Goal: Task Accomplishment & Management: Manage account settings

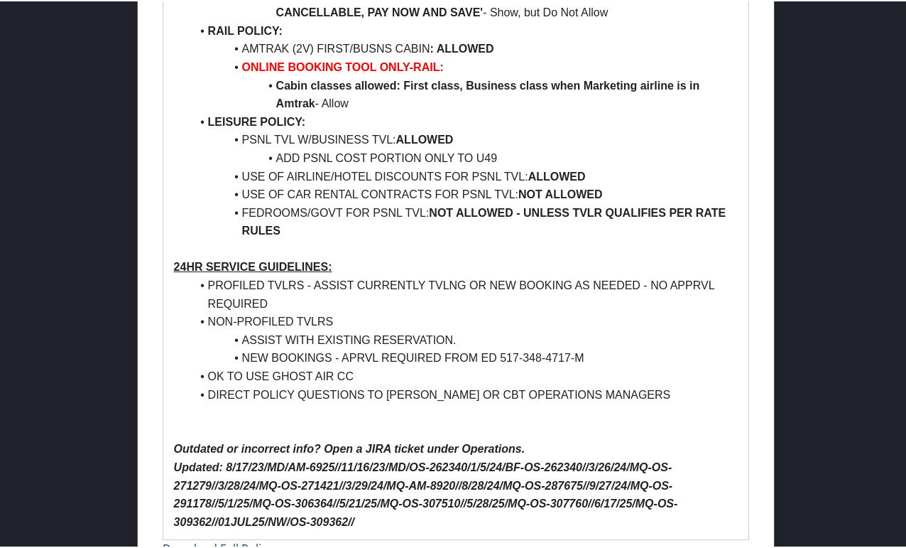
scroll to position [1355, 0]
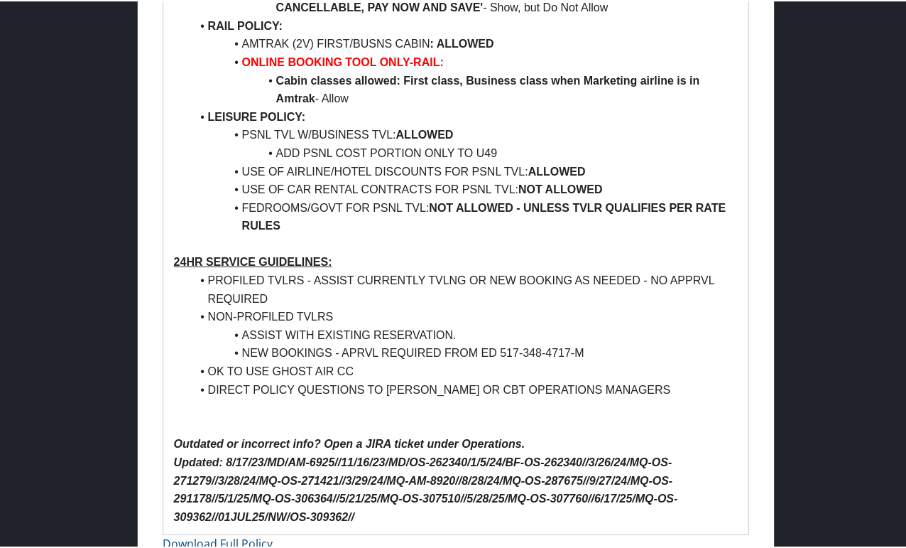
click at [176, 270] on ul "PROFILED TVLRS - ASSIST CURRENTLY TVLNG OR NEW BOOKING AS NEEDED - NO APPRVL RE…" at bounding box center [456, 333] width 565 height 127
click at [367, 286] on li "PROFILED TVLRS - ASSIST CURRENTLY TVLNG OR NEW BOOKING AS NEEDED - NO APPRVL RE…" at bounding box center [465, 288] width 548 height 36
click at [382, 361] on li "OK TO USE GHOST AIR CC" at bounding box center [465, 370] width 548 height 18
drag, startPoint x: 182, startPoint y: 363, endPoint x: 196, endPoint y: 336, distance: 30.5
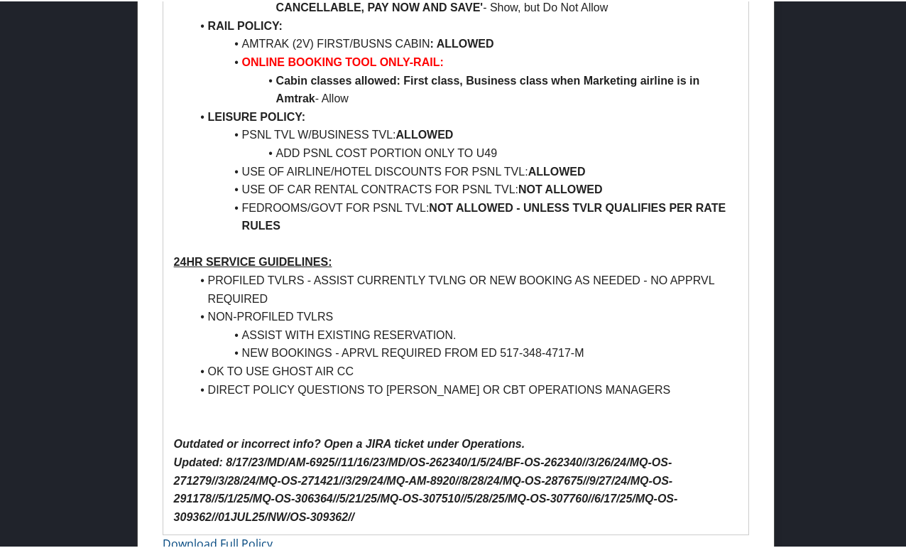
click at [182, 363] on ul "PROFILED TVLRS - ASSIST CURRENTLY TVLNG OR NEW BOOKING AS NEEDED - NO APPRVL RE…" at bounding box center [456, 333] width 565 height 127
click at [391, 306] on li "NON-PROFILED TVLRS" at bounding box center [465, 315] width 548 height 18
click at [389, 361] on li "OK TO USE GHOST AIR CC" at bounding box center [465, 370] width 548 height 18
drag, startPoint x: 569, startPoint y: 335, endPoint x: 501, endPoint y: 335, distance: 68.2
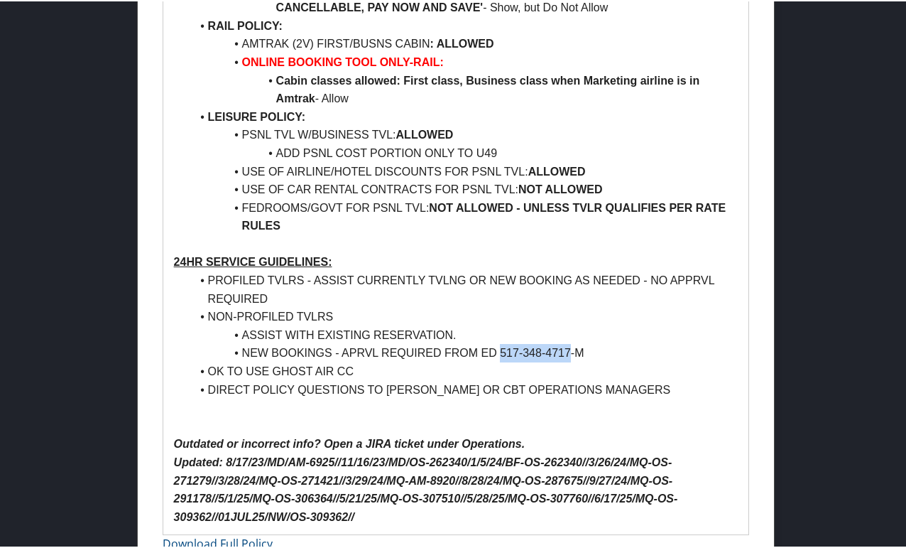
click at [501, 342] on li "NEW BOOKINGS - APRVL REQUIRED FROM ED 517-348-4717-M" at bounding box center [465, 351] width 548 height 18
copy li "517-348-4717"
click at [462, 361] on li "OK TO USE GHOST AIR CC" at bounding box center [465, 370] width 548 height 18
click at [281, 283] on li "PROFILED TVLRS - ASSIST CURRENTLY TVLNG OR NEW BOOKING AS NEEDED - NO APPRVL RE…" at bounding box center [465, 288] width 548 height 36
click at [411, 273] on li "PROFILED TVLRS - ASSIST CURRENTLY TVLNG OR NEW BOOKING AS NEEDED - NO APPRVL RE…" at bounding box center [465, 288] width 548 height 36
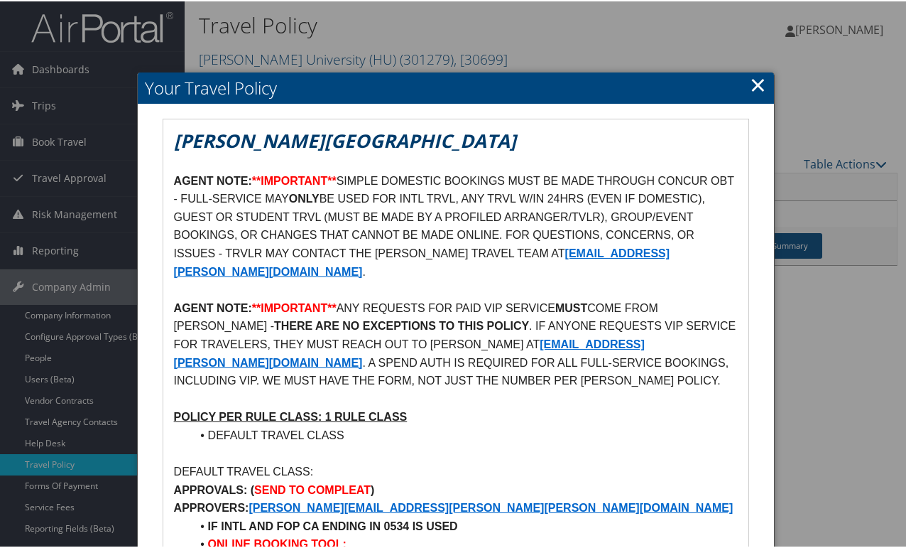
click at [445, 273] on p "AGENT NOTE: **IMPORTANT** SIMPLE DOMESTIC BOOKINGS MUST BE MADE THROUGH CONCUR …" at bounding box center [456, 224] width 565 height 109
click at [756, 87] on link "×" at bounding box center [758, 83] width 16 height 28
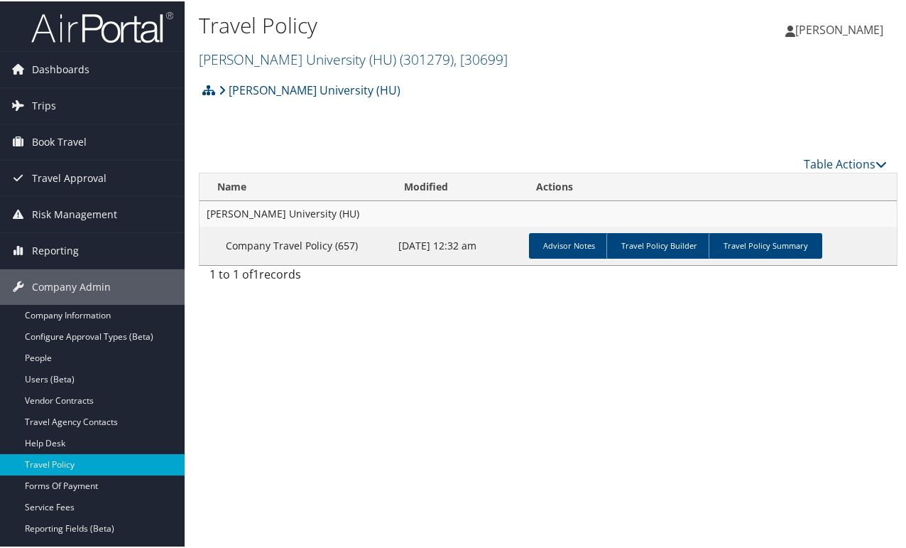
drag, startPoint x: 310, startPoint y: 420, endPoint x: 309, endPoint y: 400, distance: 20.6
click at [310, 420] on div "Travel Policy Howard University (HU) ( 301279 ) , [ 30699 ] Michigan State Univ…" at bounding box center [548, 274] width 727 height 548
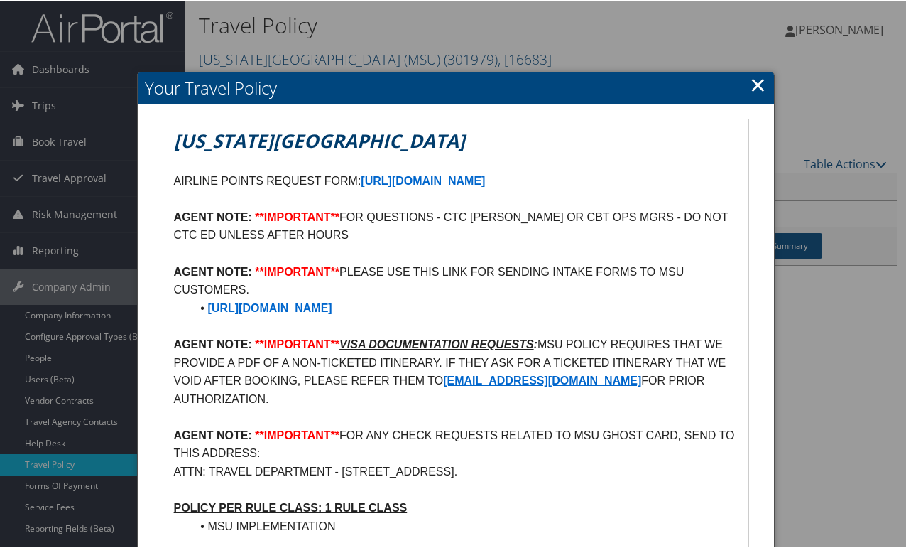
click at [753, 92] on link "×" at bounding box center [758, 83] width 16 height 28
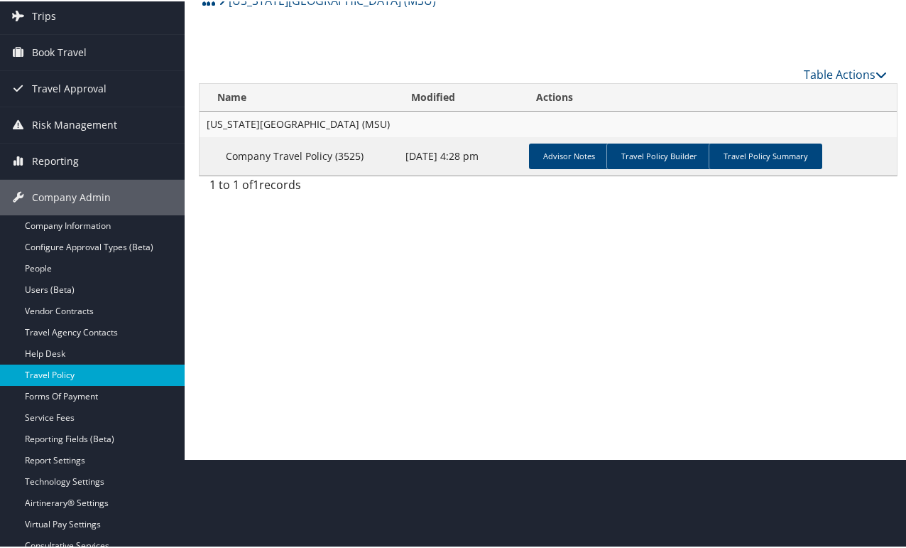
scroll to position [142, 0]
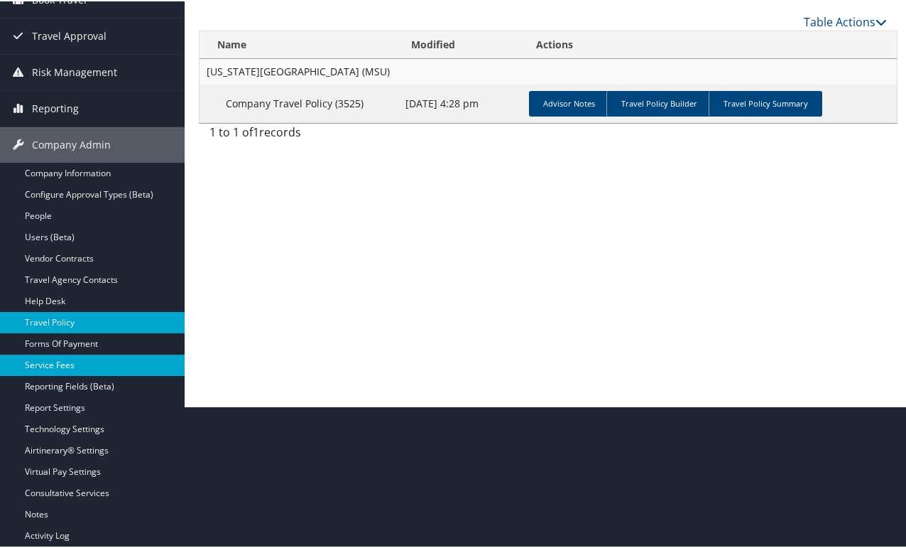
click at [40, 362] on link "Service Fees" at bounding box center [92, 363] width 185 height 21
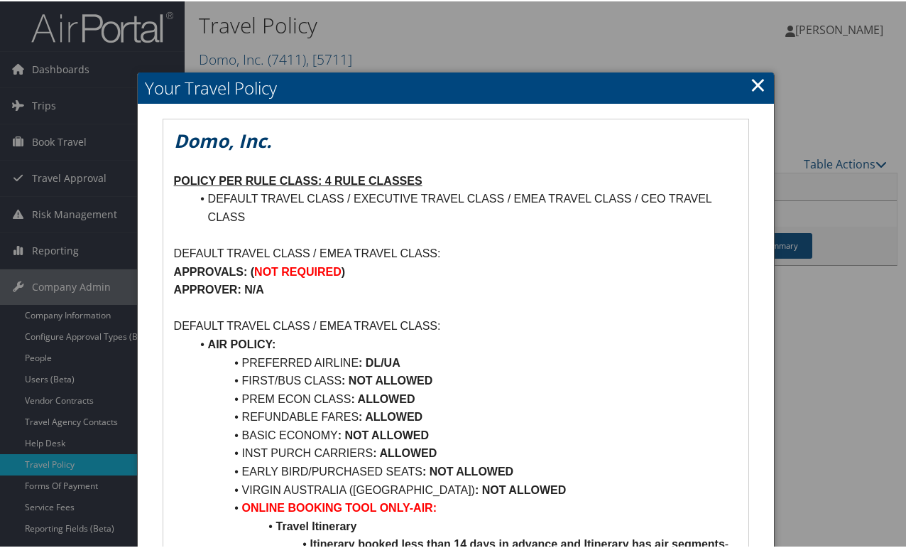
click at [750, 89] on link "×" at bounding box center [758, 83] width 16 height 28
click at [195, 419] on li "REFUNDABLE FARES : ALLOWED" at bounding box center [465, 415] width 548 height 18
click at [473, 315] on p at bounding box center [456, 307] width 565 height 18
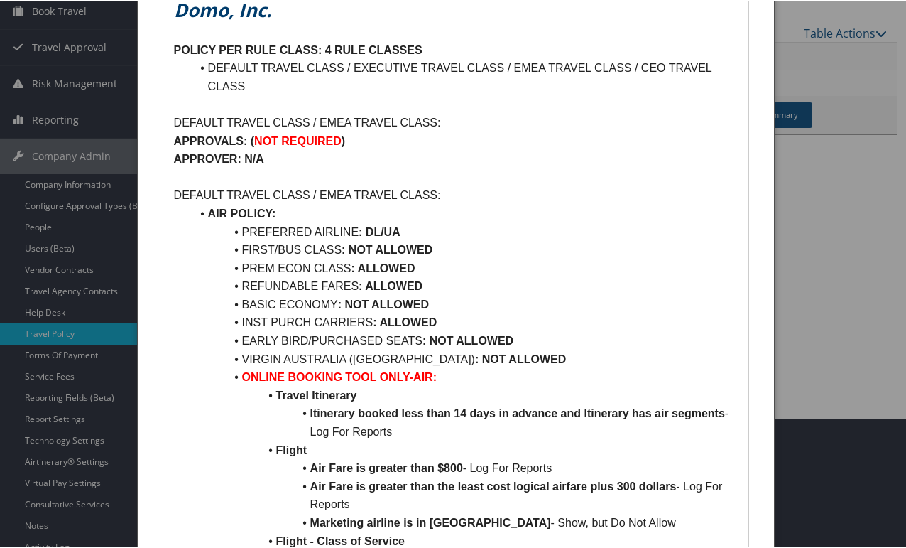
scroll to position [142, 0]
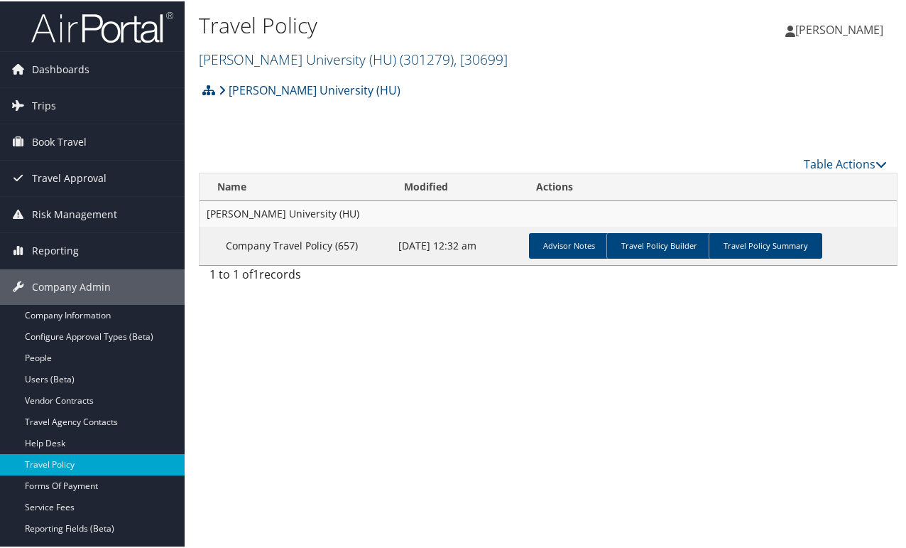
click at [340, 51] on link "[PERSON_NAME] University (HU) ( 301279 ) , [ 30699 ]" at bounding box center [353, 57] width 309 height 19
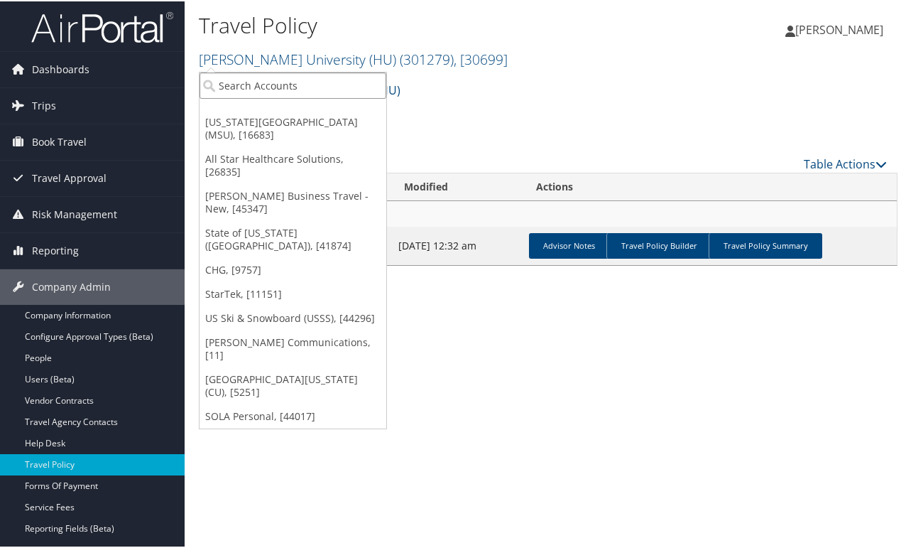
click at [295, 82] on input "search" at bounding box center [293, 84] width 187 height 26
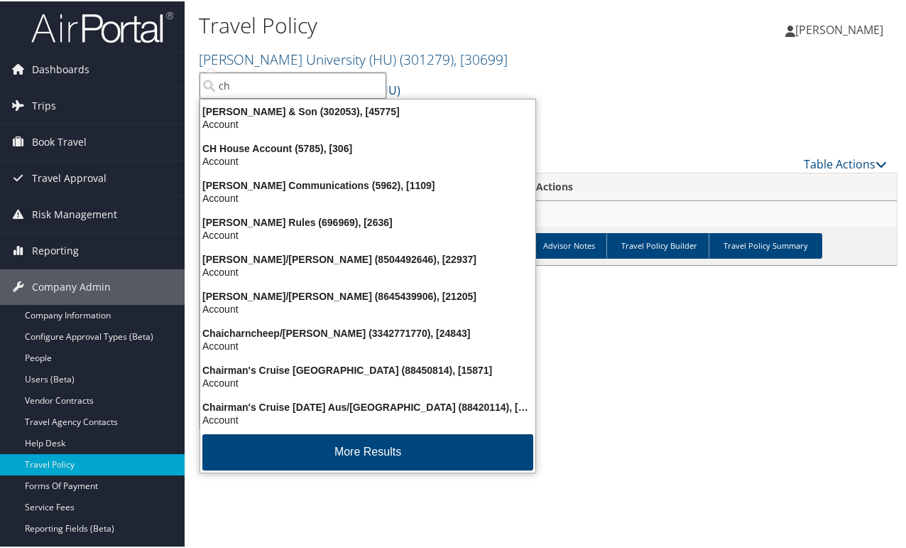
type input "c"
type input "misc"
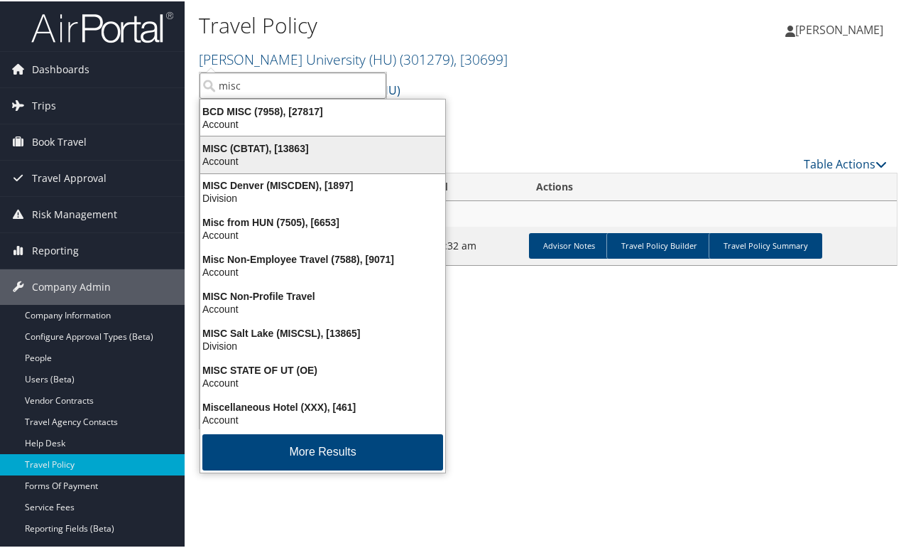
click at [294, 151] on div "MISC (CBTAT), [13863]" at bounding box center [323, 147] width 262 height 13
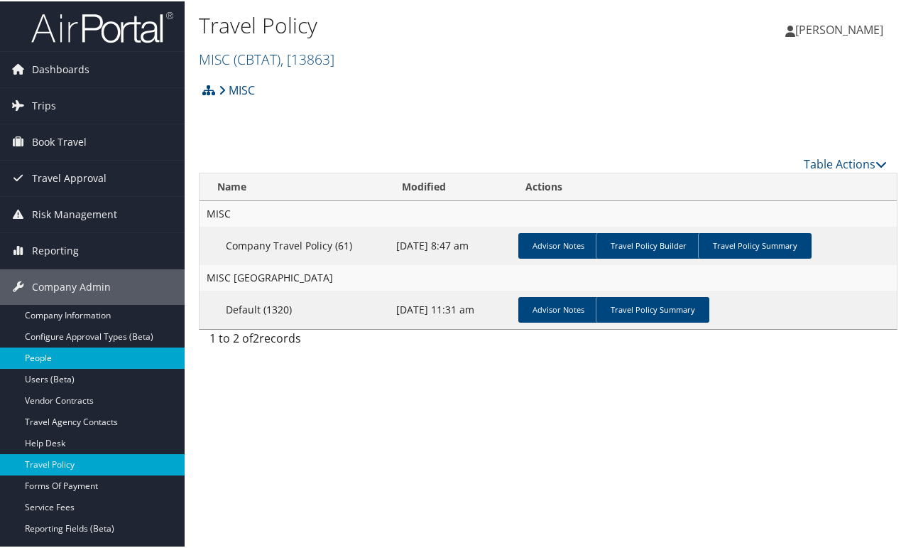
click at [39, 352] on link "People" at bounding box center [92, 356] width 185 height 21
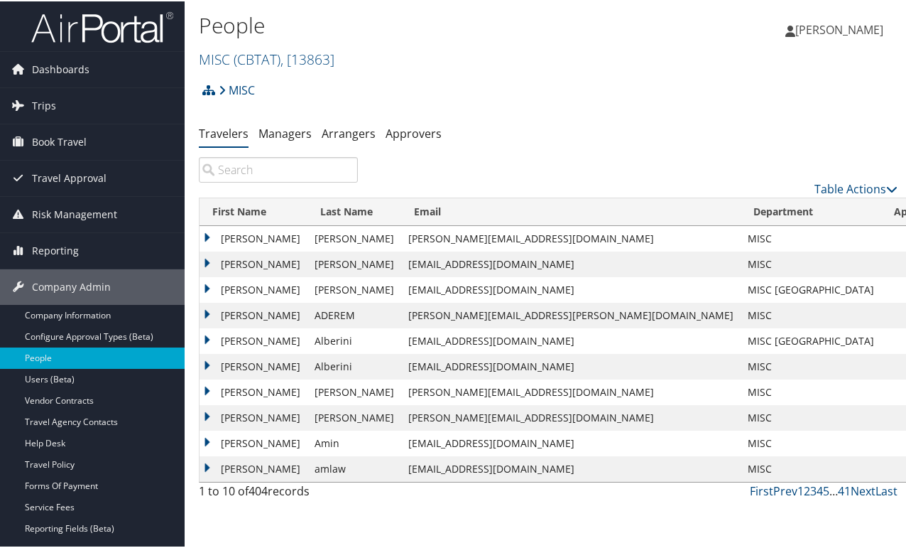
click at [274, 172] on input "search" at bounding box center [278, 169] width 159 height 26
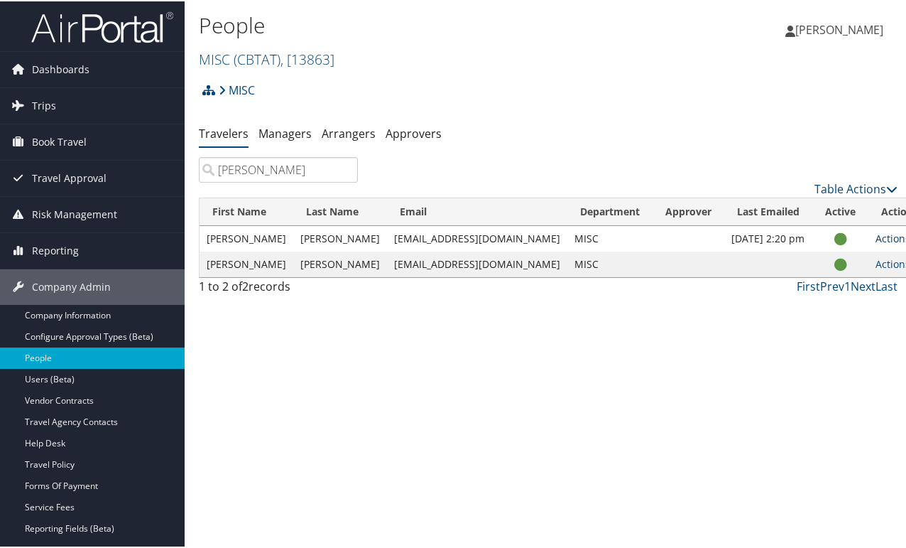
type input "nina"
click at [911, 235] on icon at bounding box center [916, 237] width 10 height 10
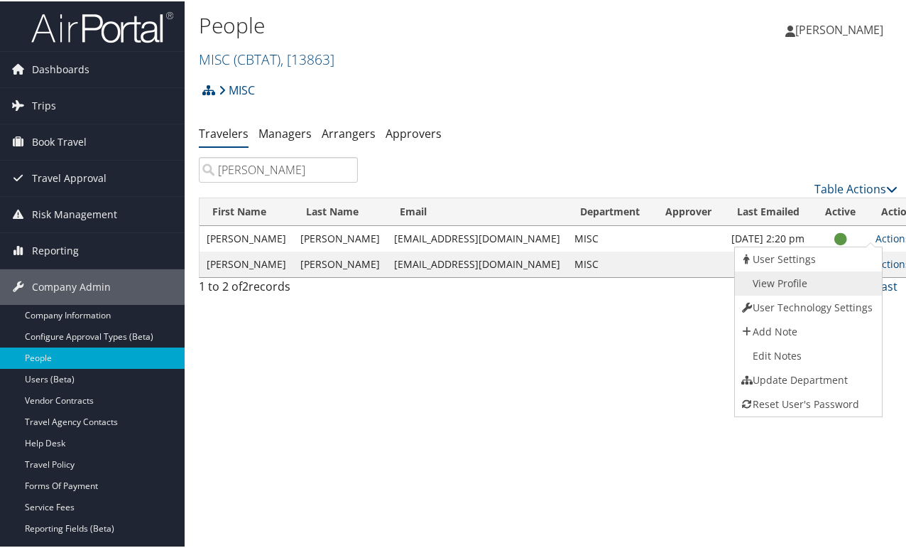
click at [800, 280] on link "View Profile" at bounding box center [807, 282] width 144 height 24
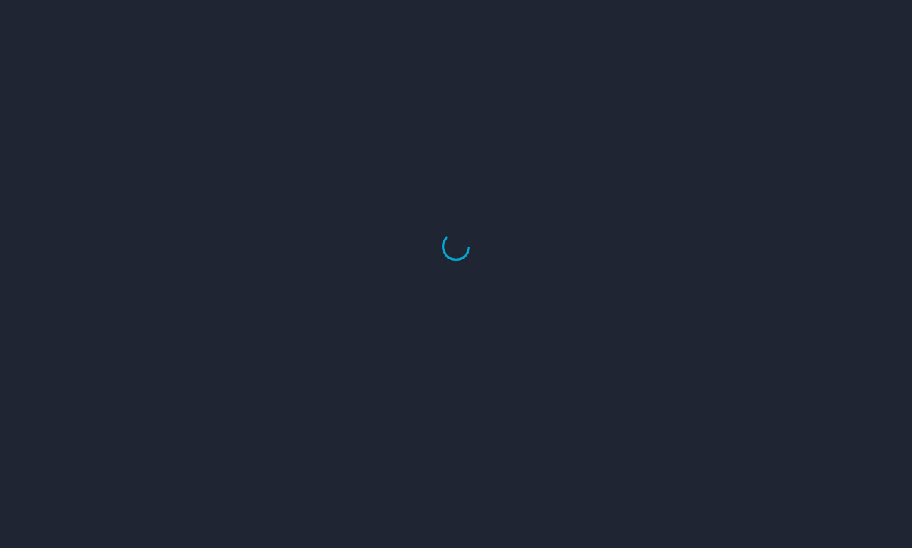
select select "US"
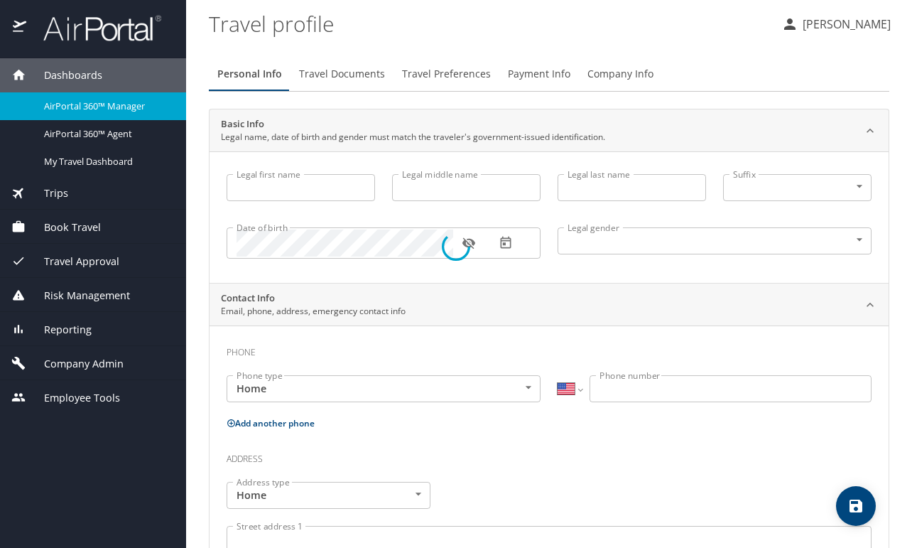
type input "[PERSON_NAME]"
type input "[DEMOGRAPHIC_DATA]"
type input "[PERSON_NAME]"
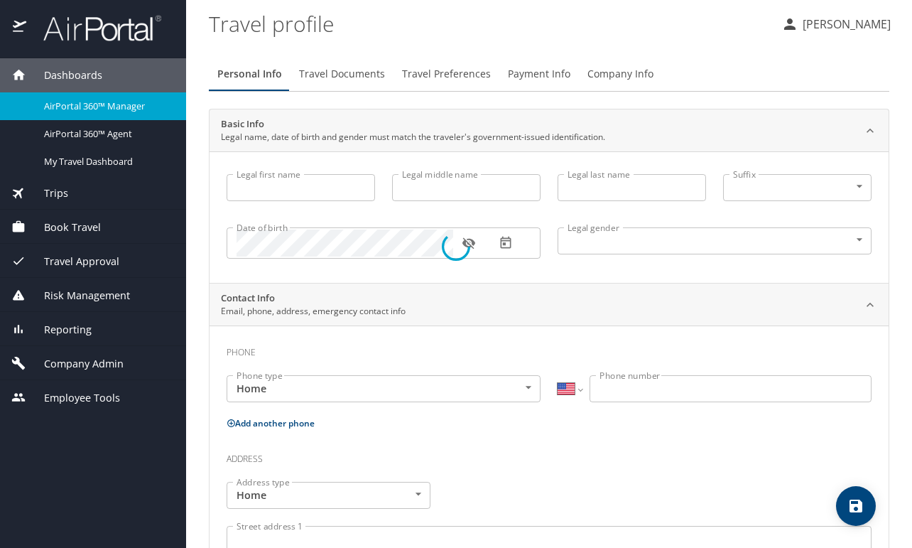
type input "[PERSON_NAME]"
type input "[PHONE_NUMBER]"
type input "[PERSON_NAME][EMAIL_ADDRESS][PERSON_NAME][DOMAIN_NAME]"
select select "US"
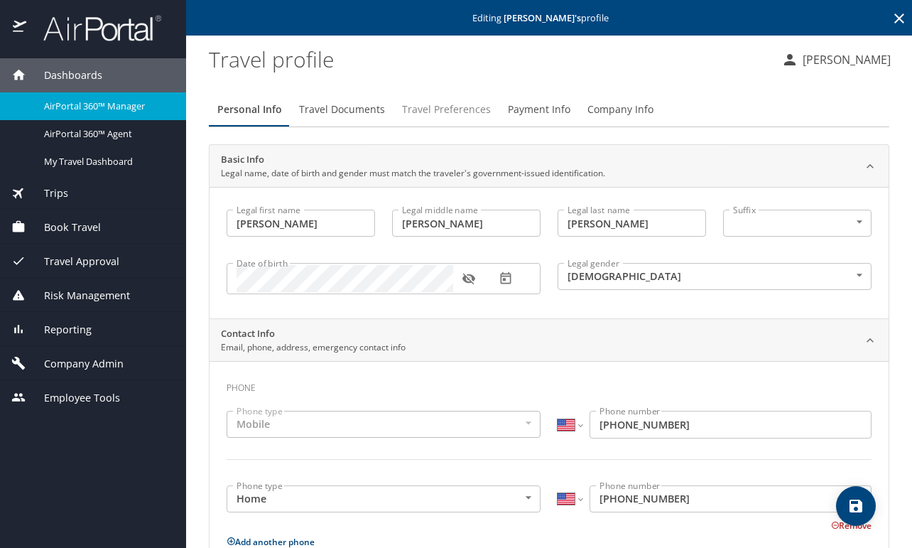
click at [427, 108] on span "Travel Preferences" at bounding box center [446, 110] width 89 height 18
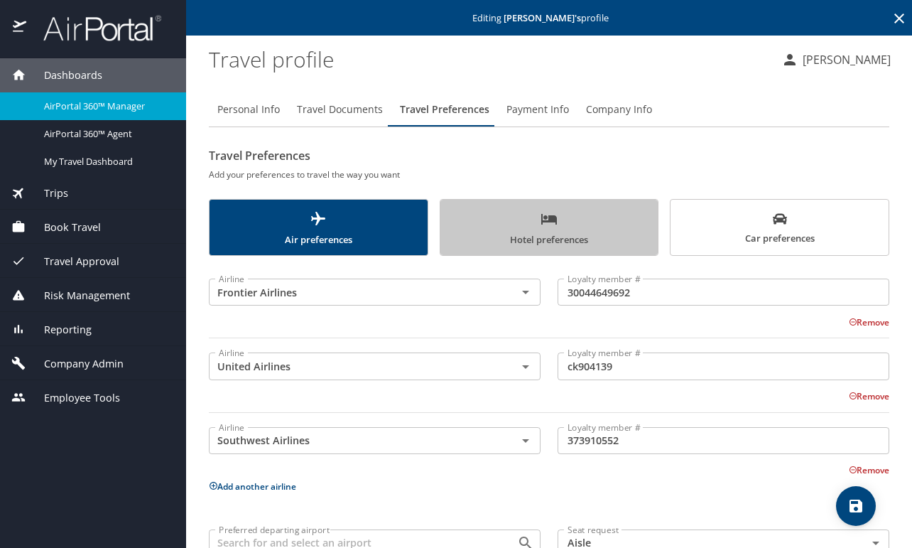
click at [560, 215] on span "Hotel preferences" at bounding box center [549, 229] width 201 height 38
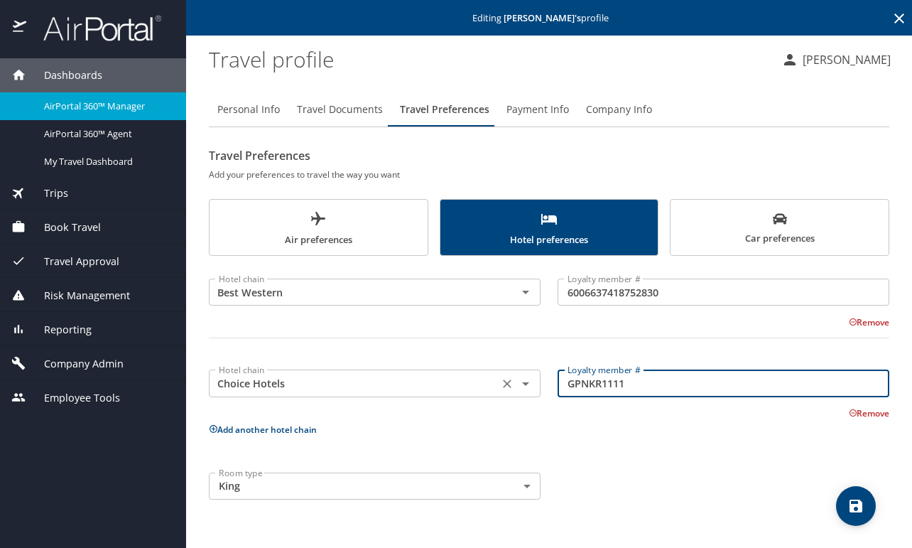
drag, startPoint x: 663, startPoint y: 382, endPoint x: 517, endPoint y: 382, distance: 145.6
click at [517, 382] on div "Hotel chain Choice Hotels Hotel chain Loyalty member # GPNKR1111 Loyalty member…" at bounding box center [548, 387] width 697 height 65
click at [646, 381] on input "GPNKR1111" at bounding box center [724, 382] width 332 height 27
drag, startPoint x: 646, startPoint y: 381, endPoint x: 523, endPoint y: 382, distance: 122.2
click at [525, 382] on div "Hotel chain Choice Hotels Hotel chain Loyalty member # GPNKR1111 Loyalty member…" at bounding box center [548, 387] width 697 height 65
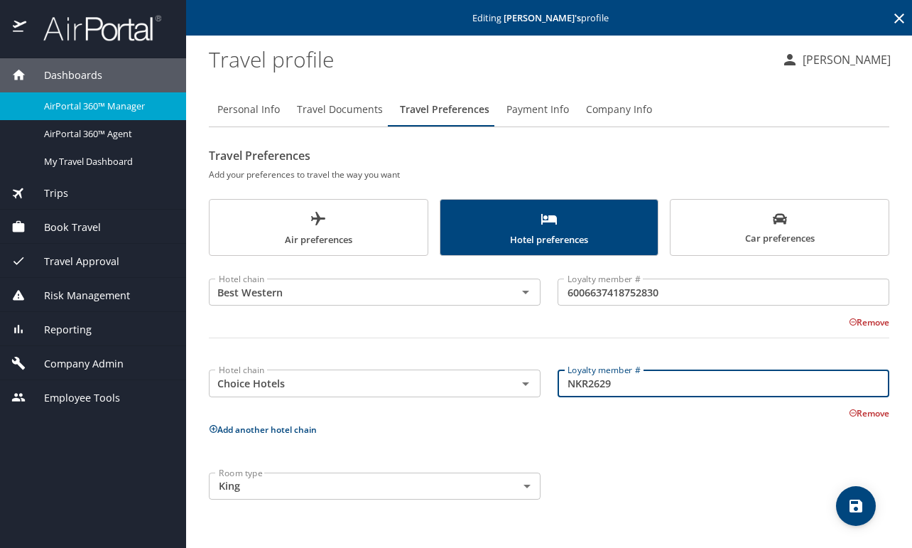
type input "NKR2629"
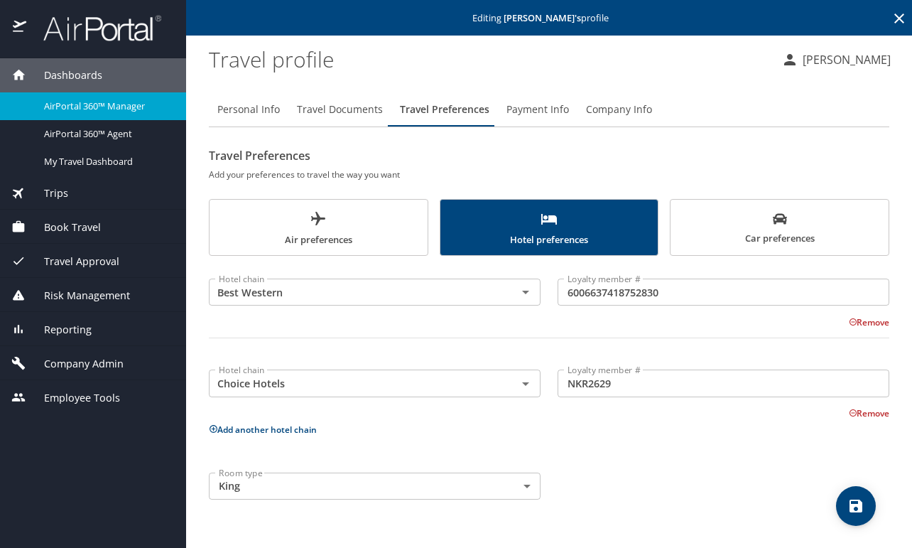
click at [291, 430] on button "Add another hotel chain" at bounding box center [263, 429] width 108 height 12
click at [322, 479] on input "text" at bounding box center [353, 474] width 281 height 18
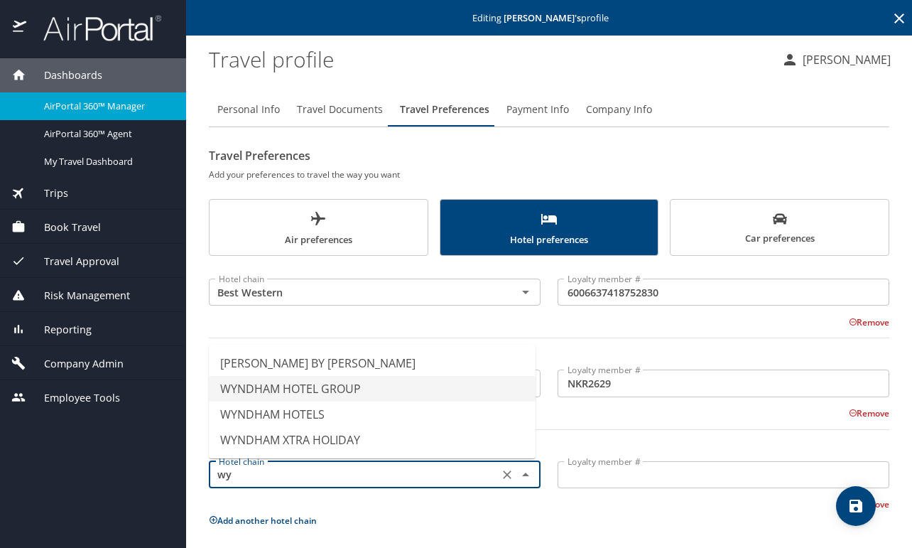
click at [300, 386] on li "WYNDHAM HOTEL GROUP" at bounding box center [372, 389] width 327 height 26
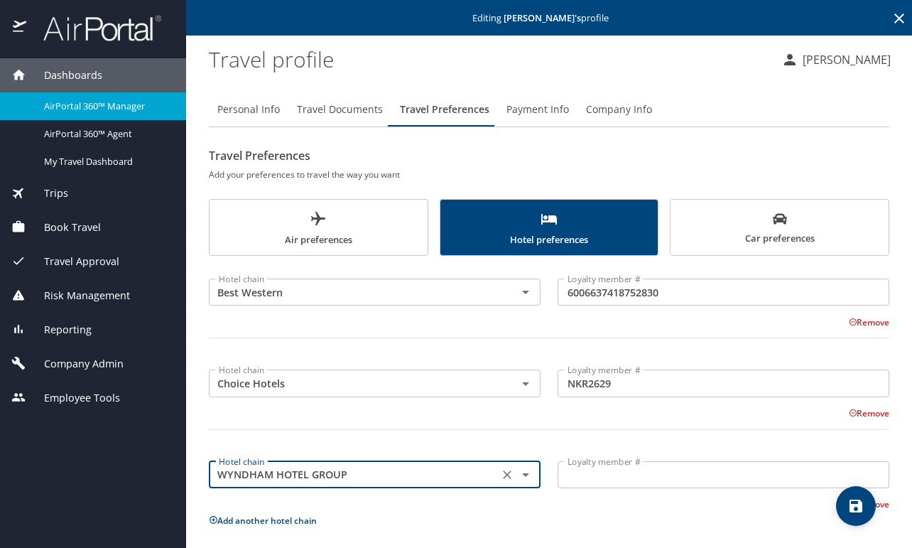
type input "WYNDHAM HOTEL GROUP"
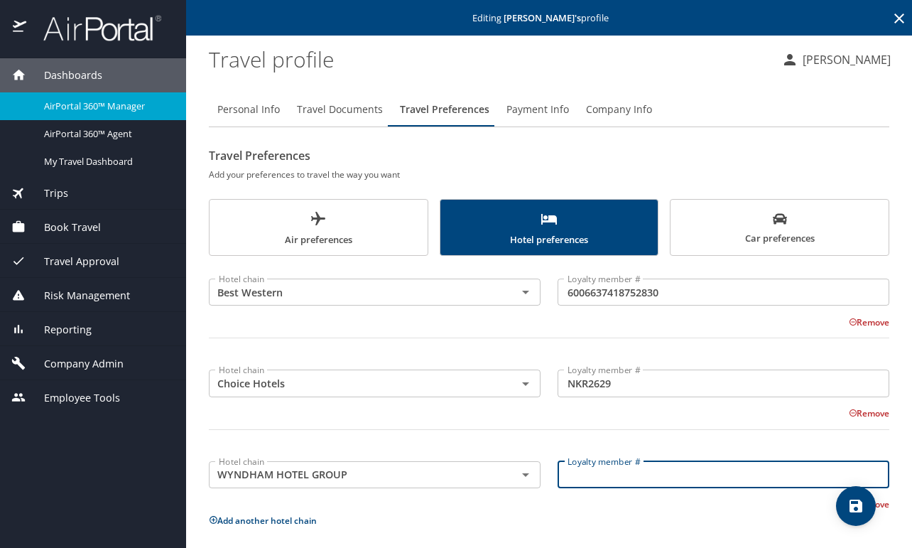
click at [627, 480] on input "Loyalty member #" at bounding box center [724, 474] width 332 height 27
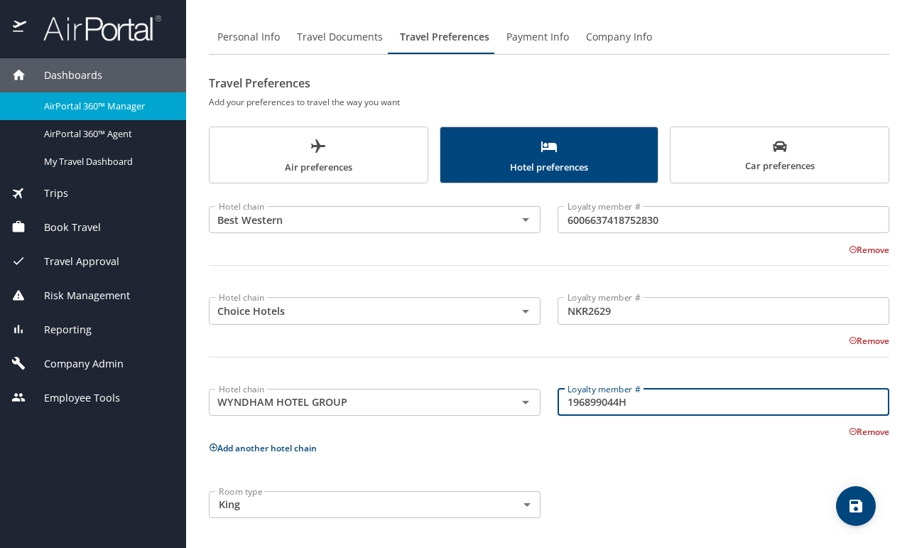
scroll to position [74, 0]
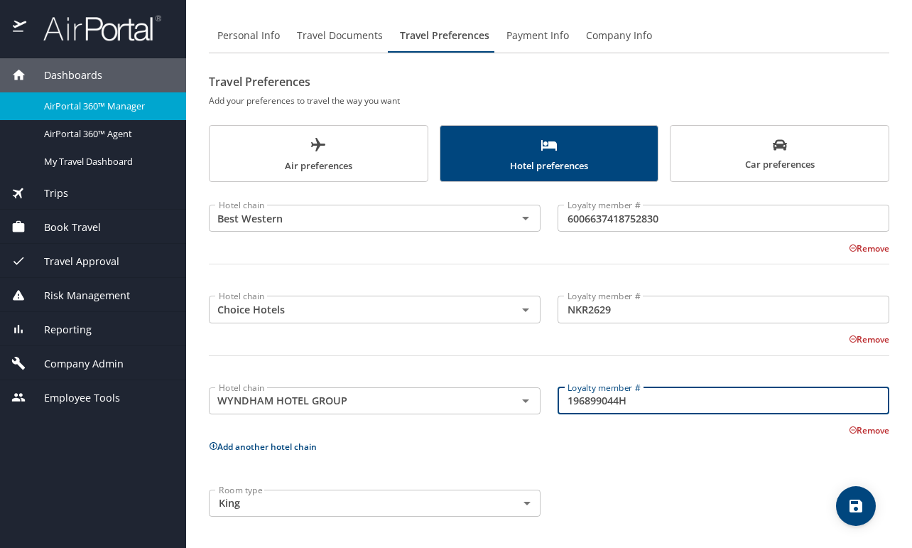
type input "196899044H"
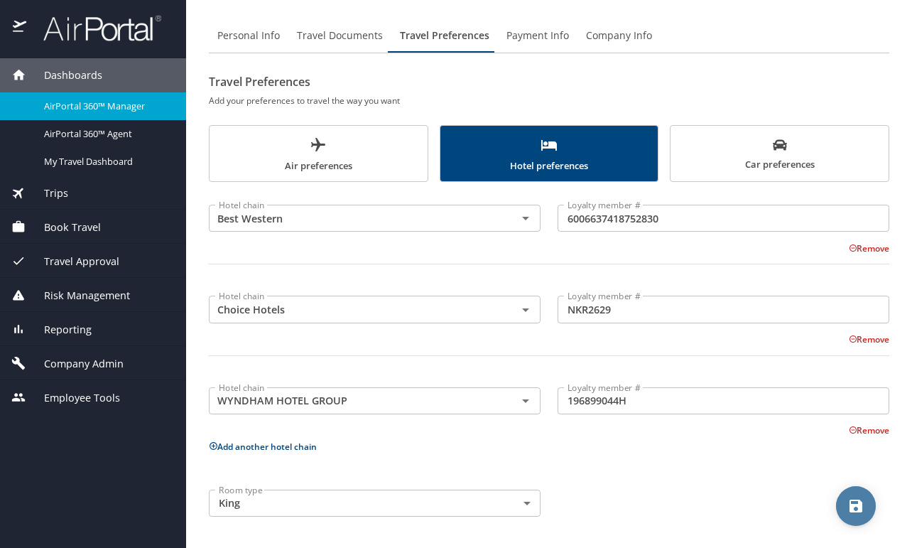
click at [859, 511] on icon "save" at bounding box center [855, 505] width 13 height 13
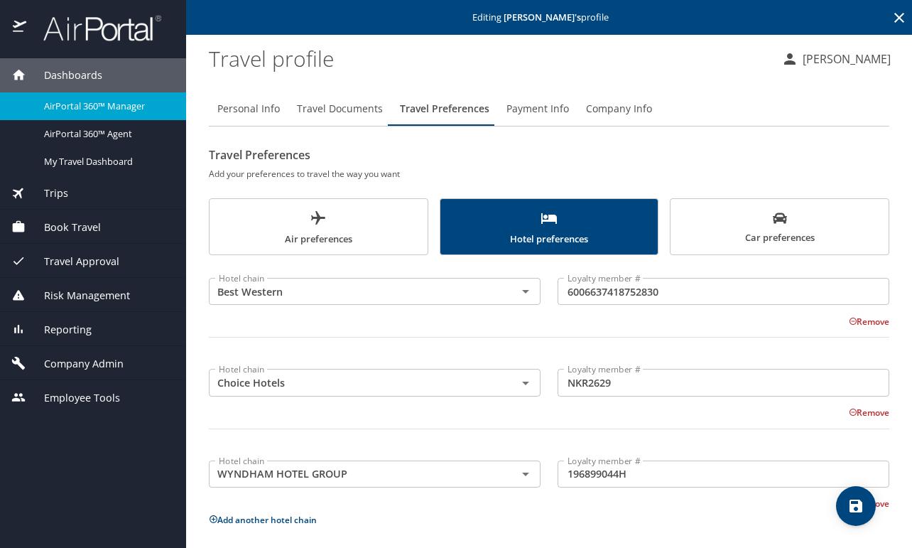
scroll to position [0, 0]
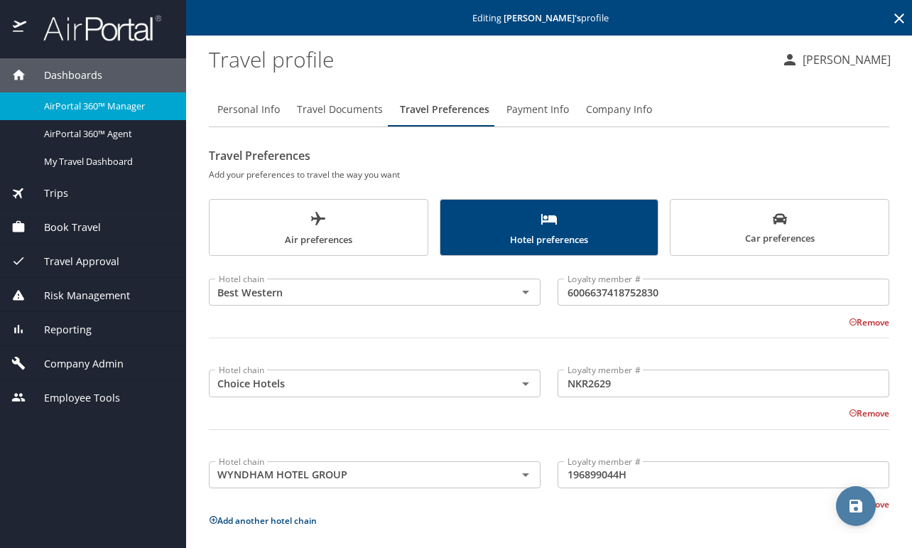
click at [855, 510] on icon "save" at bounding box center [855, 505] width 17 height 17
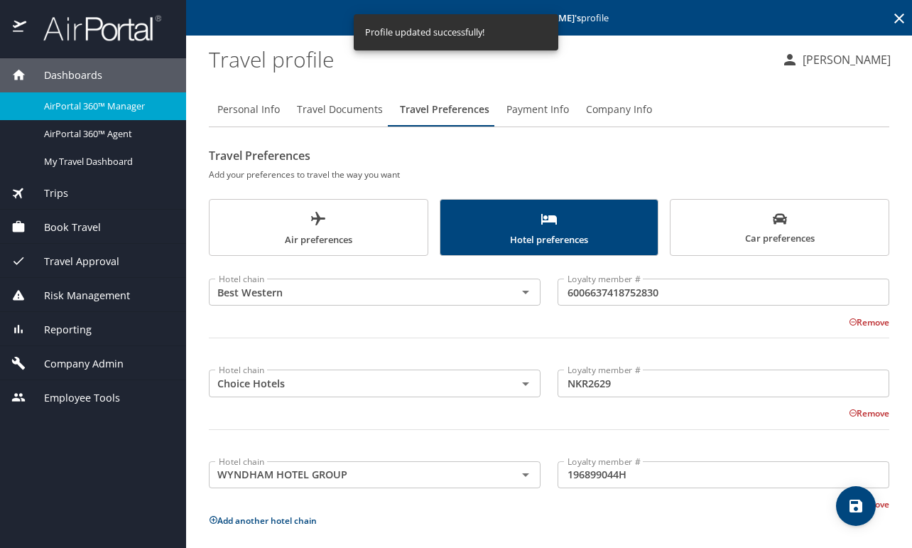
click at [891, 16] on icon at bounding box center [899, 18] width 17 height 17
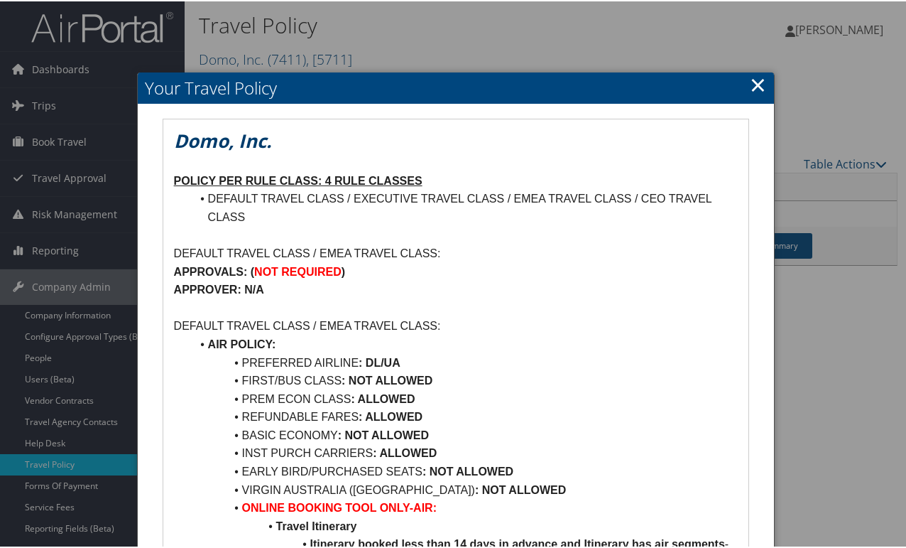
click at [752, 80] on link "×" at bounding box center [758, 83] width 16 height 28
